Goal: Task Accomplishment & Management: Manage account settings

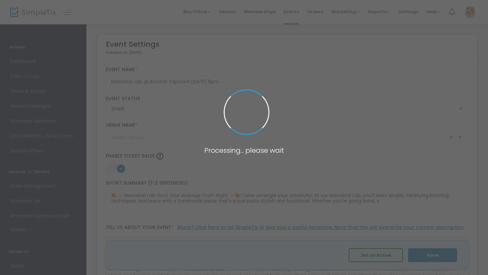
type input "Rotator Taproom"
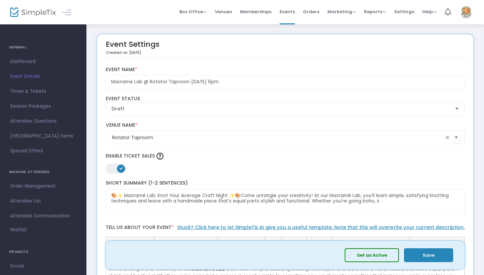
click at [363, 258] on button "Set as Active" at bounding box center [372, 255] width 54 height 14
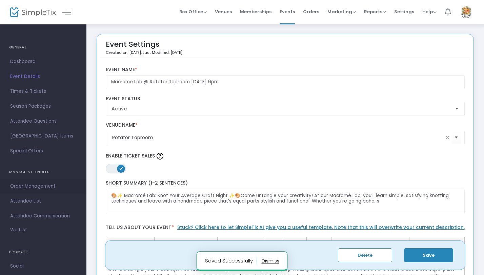
click at [33, 187] on span "Order Management" at bounding box center [43, 186] width 66 height 9
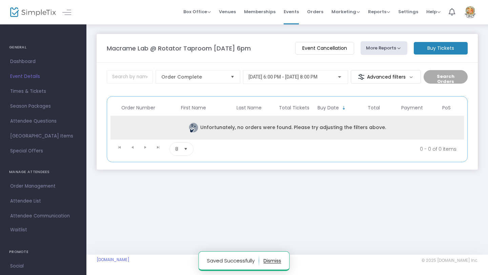
click at [322, 126] on td "Unfortunately, no orders were found. Please try adjusting the filters above." at bounding box center [288, 128] width 354 height 24
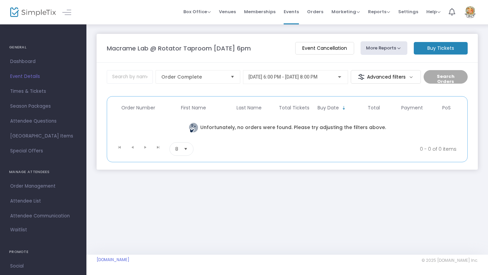
click at [327, 53] on m-button "Event Cancellation" at bounding box center [324, 48] width 59 height 13
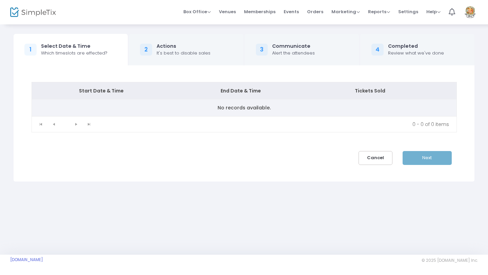
click at [288, 112] on td "No records available." at bounding box center [244, 107] width 425 height 17
click at [259, 107] on td "No records available." at bounding box center [244, 107] width 425 height 17
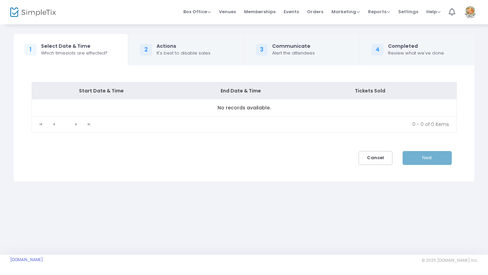
click at [438, 164] on div "Next" at bounding box center [432, 158] width 59 height 14
click at [381, 155] on button "Cancel" at bounding box center [376, 158] width 34 height 14
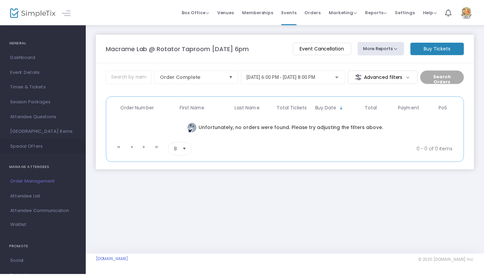
scroll to position [5, 0]
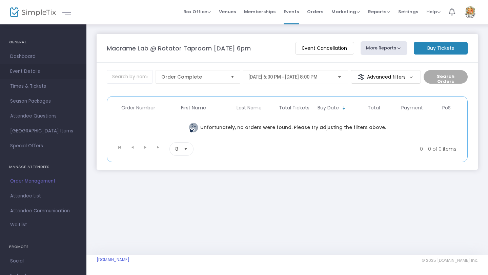
click at [23, 69] on span "Event Details" at bounding box center [43, 71] width 66 height 9
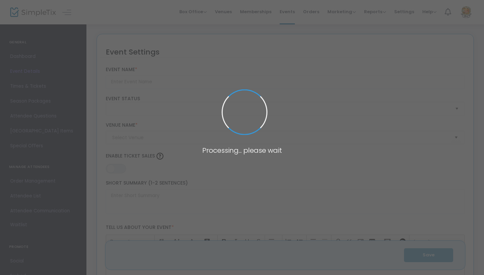
type input "Macrame Lab @ Rotator Taproom 9/15, 6pm"
type textarea "🎨✨ Macramé Lab: Knot Your Average Craft Night ✨🎨Come untangle your creativity! …"
type input "Register Now"
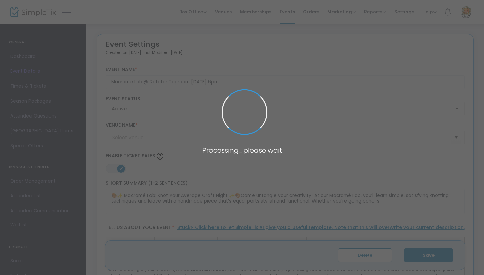
type input "Rotator Taproom"
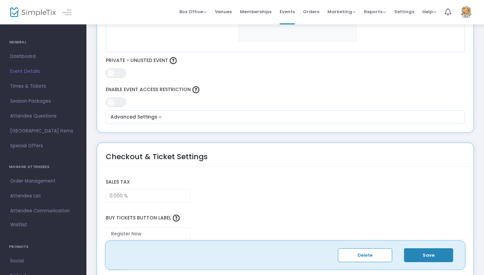
scroll to position [401, 0]
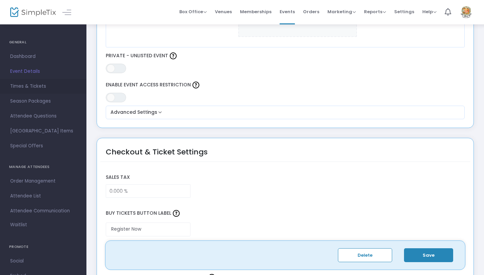
click at [37, 88] on span "Times & Tickets" at bounding box center [43, 86] width 66 height 9
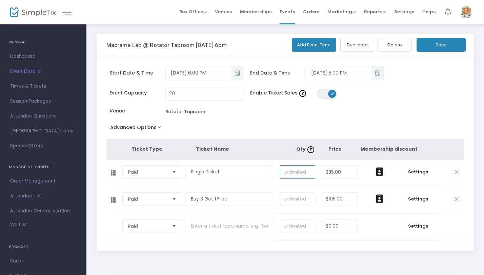
click at [304, 167] on input at bounding box center [297, 172] width 35 height 13
click at [394, 46] on button "Delete" at bounding box center [395, 45] width 34 height 14
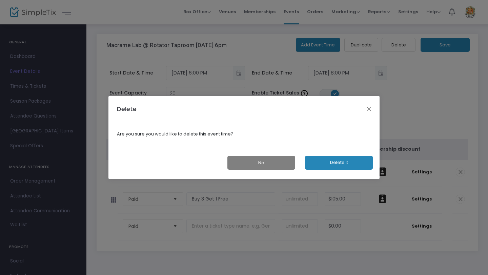
click at [387, 122] on ngb-modal-window "Delete Are you sure you would like to delete this event time? No Delete it" at bounding box center [244, 137] width 488 height 275
click at [368, 109] on button "Close" at bounding box center [369, 108] width 9 height 9
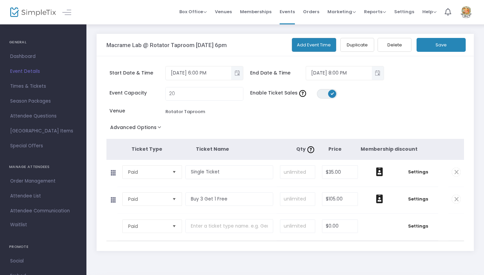
click at [440, 47] on button "Save" at bounding box center [441, 45] width 49 height 14
click at [206, 51] on div "Macrame Lab @ Rotator Taproom 9/15, 6pm" at bounding box center [199, 45] width 186 height 22
click at [30, 71] on span "Event Details" at bounding box center [43, 71] width 66 height 9
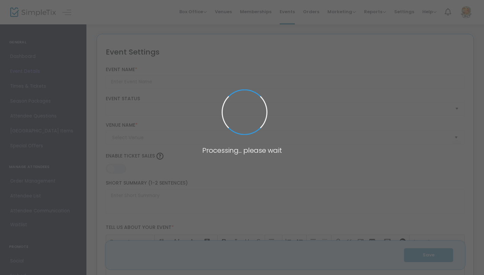
type input "Macrame Lab @ Rotator Taproom 9/15, 6pm"
type textarea "🎨✨ Macramé Lab: Knot Your Average Craft Night ✨🎨Come untangle your creativity! …"
type input "Register Now"
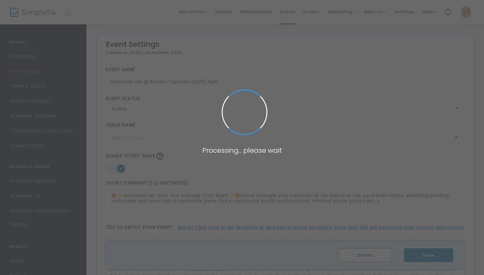
type input "Rotator Taproom"
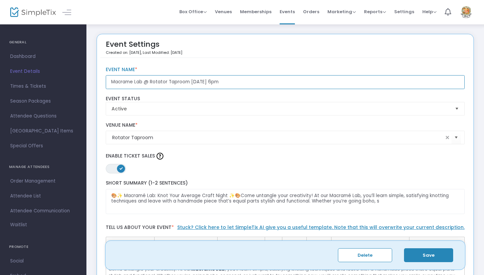
click at [197, 82] on input "Macrame Lab @ Rotator Taproom 9/15, 6pm" at bounding box center [285, 82] width 359 height 14
type input "Macrame Lab @ Rotator Taproom 9/16, 6pm"
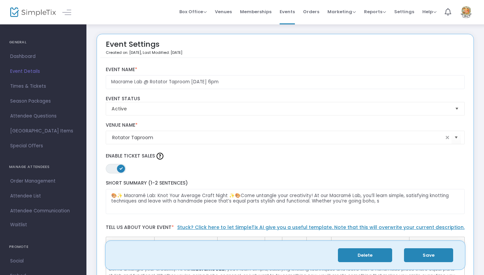
click at [351, 259] on button "Delete" at bounding box center [365, 255] width 54 height 14
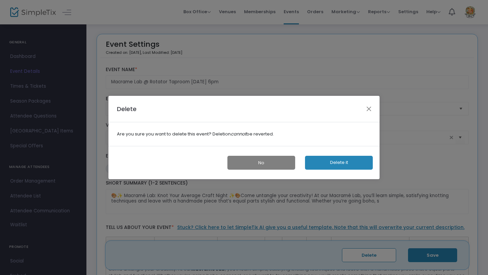
click at [313, 158] on button "Delete it" at bounding box center [339, 163] width 68 height 14
